Goal: Complete application form

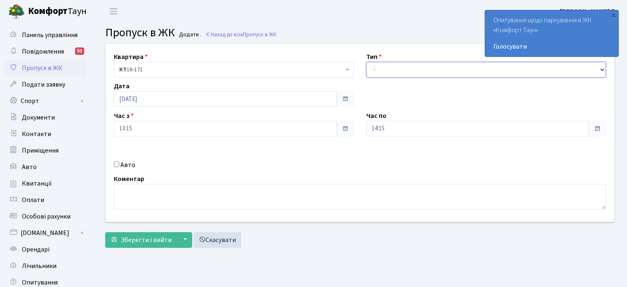
click at [379, 68] on select "- Доставка Таксі Гості Сервіс" at bounding box center [486, 70] width 240 height 16
select select "2"
click at [366, 62] on select "- Доставка Таксі Гості Сервіс" at bounding box center [486, 70] width 240 height 16
click at [115, 165] on input "Авто" at bounding box center [116, 164] width 5 height 5
checkbox input "true"
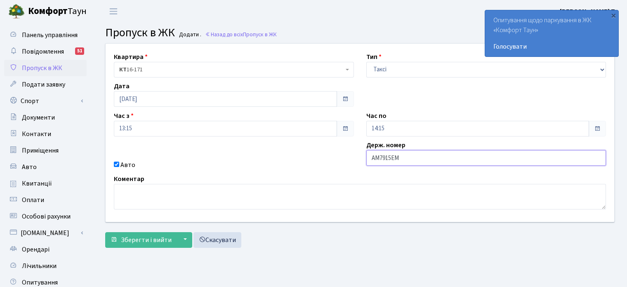
type input "АМ7915ЕМ"
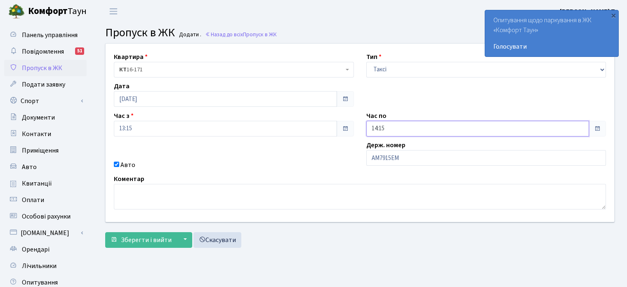
click at [397, 124] on input "14:15" at bounding box center [477, 129] width 223 height 16
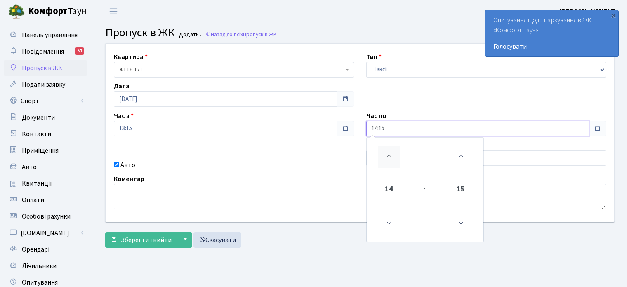
click at [387, 157] on icon at bounding box center [389, 157] width 22 height 22
type input "17:15"
click at [156, 231] on form "Квартира <b>КТ</b>&nbsp;&nbsp;&nbsp;&nbsp;16-171 КТ 16-171 Тип - Доставка Таксі…" at bounding box center [360, 145] width 510 height 205
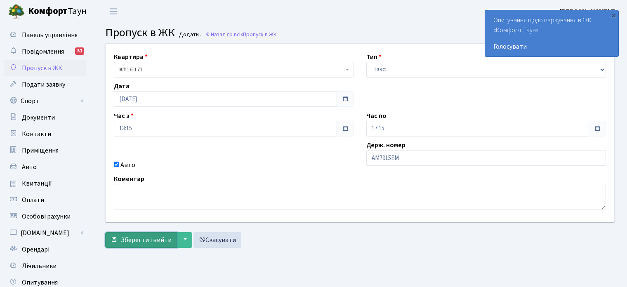
click at [156, 241] on span "Зберегти і вийти" at bounding box center [146, 240] width 51 height 9
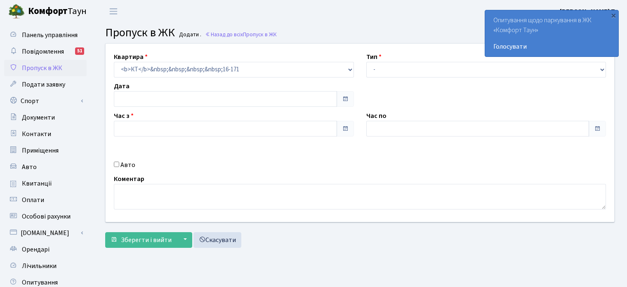
type input "17.09.2025"
type input "13:15"
type input "17:15"
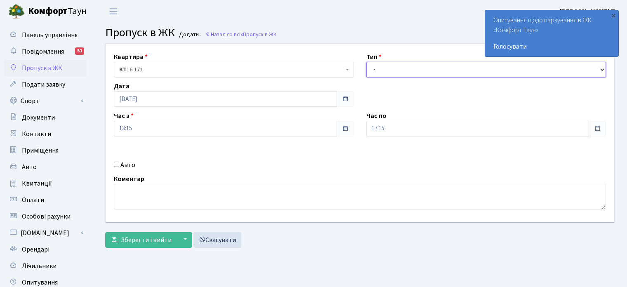
click at [397, 71] on select "- Доставка Таксі Гості Сервіс" at bounding box center [486, 70] width 240 height 16
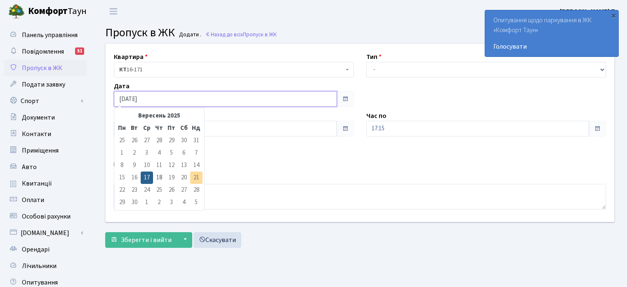
click at [156, 99] on input "17.09.2025" at bounding box center [225, 99] width 223 height 16
click at [196, 176] on td "21" at bounding box center [196, 178] width 12 height 12
click at [195, 177] on td "21" at bounding box center [196, 178] width 12 height 12
click at [201, 104] on input "17.09.2025" at bounding box center [225, 99] width 223 height 16
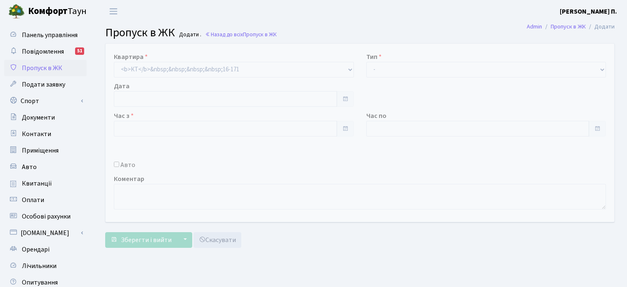
type input "[DATE]"
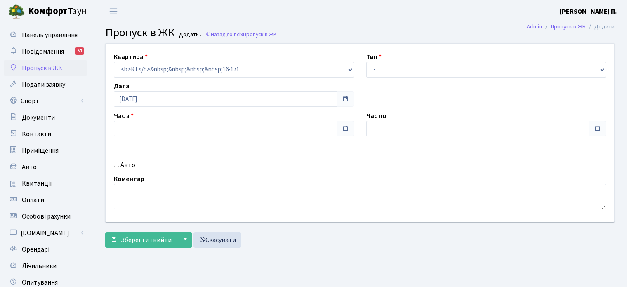
type input "14:00"
type input "15:00"
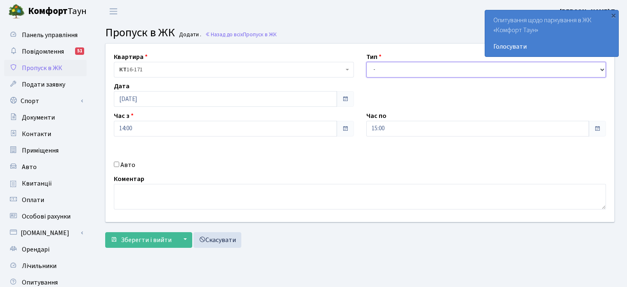
click at [416, 68] on select "- Доставка Таксі Гості Сервіс" at bounding box center [486, 70] width 240 height 16
select select "2"
click at [366, 62] on select "- Доставка Таксі Гості Сервіс" at bounding box center [486, 70] width 240 height 16
click at [118, 164] on input "Авто" at bounding box center [116, 164] width 5 height 5
checkbox input "true"
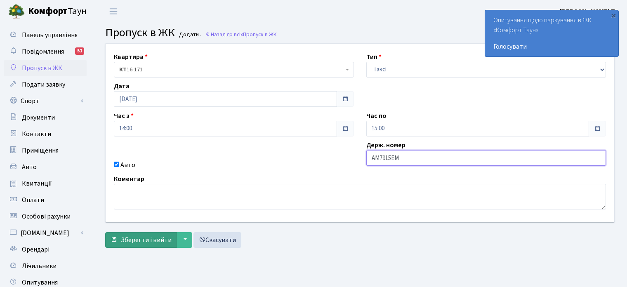
type input "АМ7915ЕМ"
click at [135, 242] on span "Зберегти і вийти" at bounding box center [146, 240] width 51 height 9
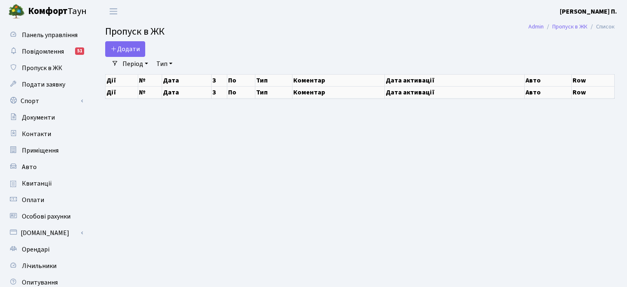
select select "25"
